Goal: Check status: Check status

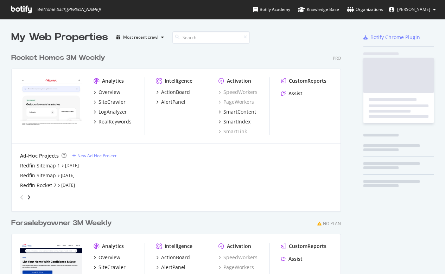
scroll to position [274, 445]
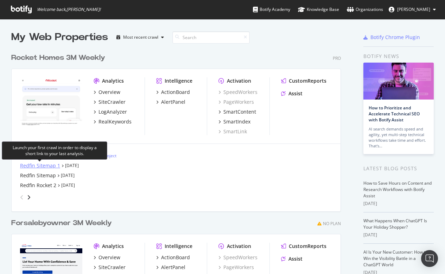
click at [47, 166] on div "Redfin Sitemap 1" at bounding box center [40, 165] width 40 height 7
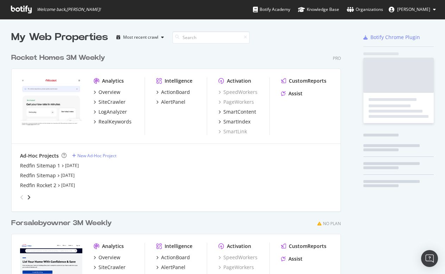
scroll to position [274, 445]
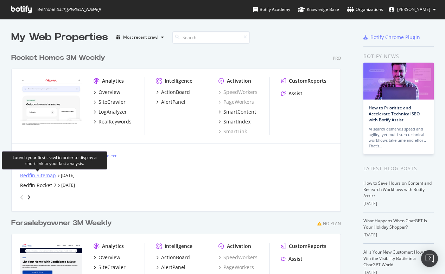
click at [44, 174] on div "Redfin Sitemap" at bounding box center [38, 175] width 36 height 7
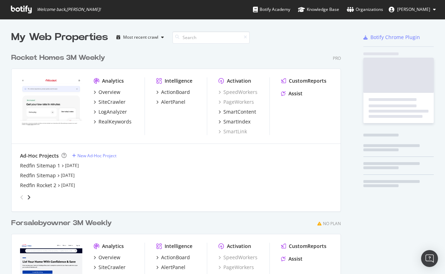
scroll to position [274, 445]
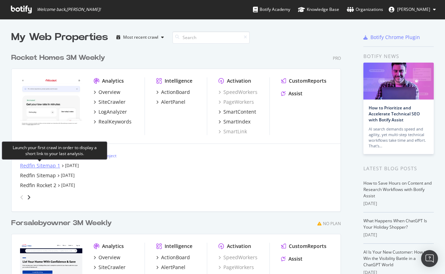
click at [35, 164] on div "Redfin Sitemap 1" at bounding box center [40, 165] width 40 height 7
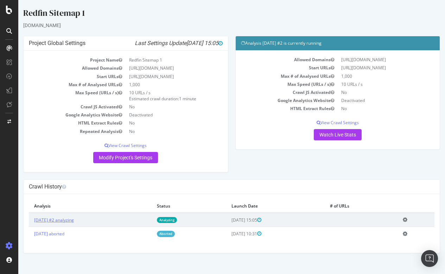
click at [58, 223] on link "[DATE] #2 analyzing" at bounding box center [54, 220] width 40 height 6
